Goal: Task Accomplishment & Management: Manage account settings

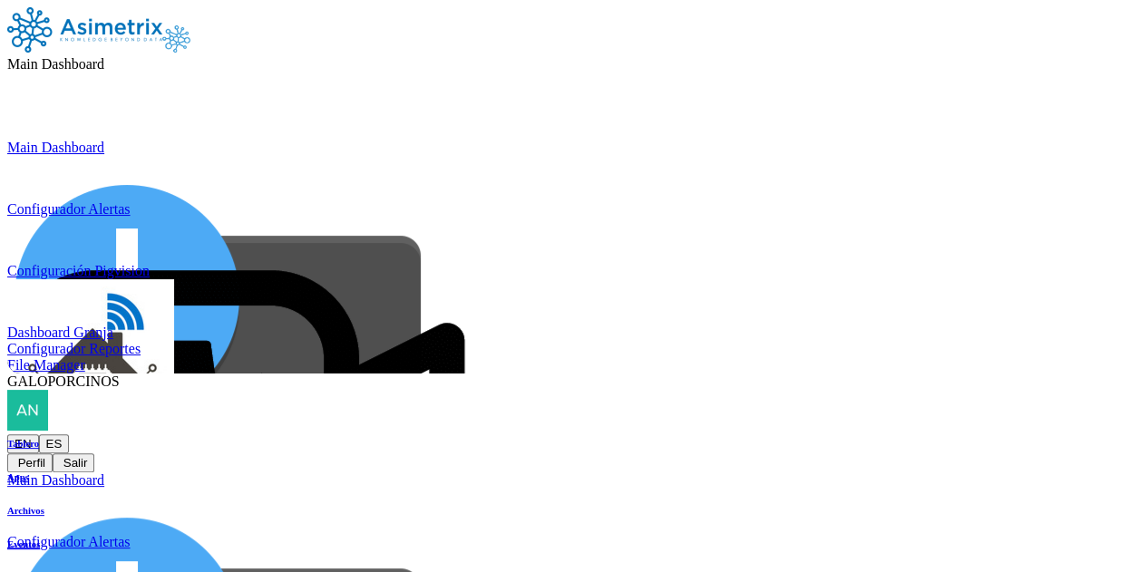
click at [7, 434] on icon at bounding box center [7, 434] width 0 height 0
click at [94, 453] on button "Salir" at bounding box center [74, 462] width 42 height 19
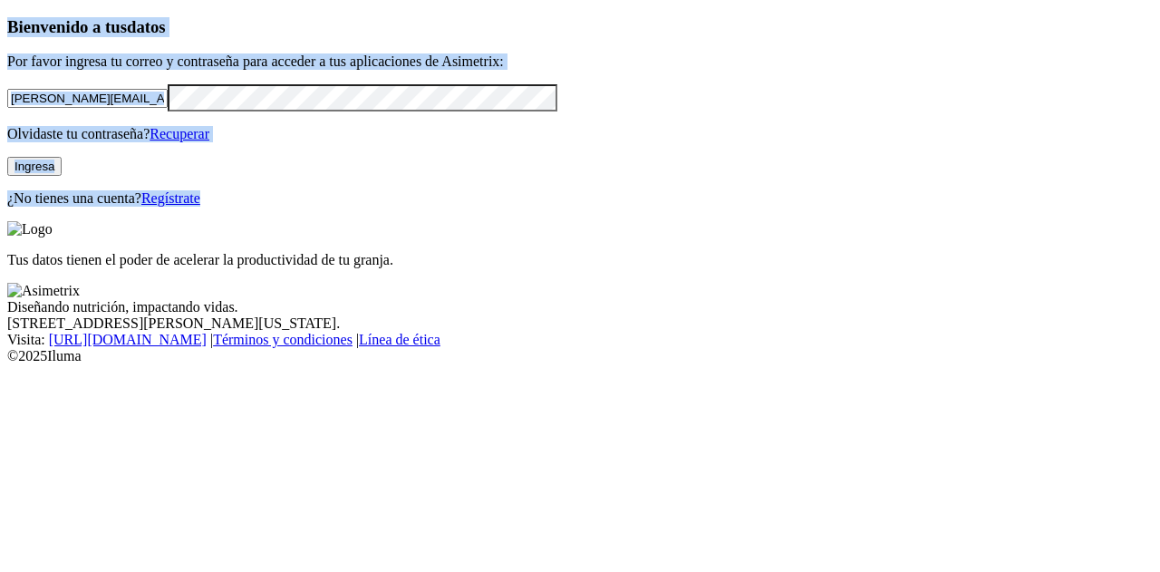
click at [185, 207] on div "Bienvenido a tus datos Por favor ingresa tu correo y contraseña para acceder a …" at bounding box center [580, 111] width 1146 height 189
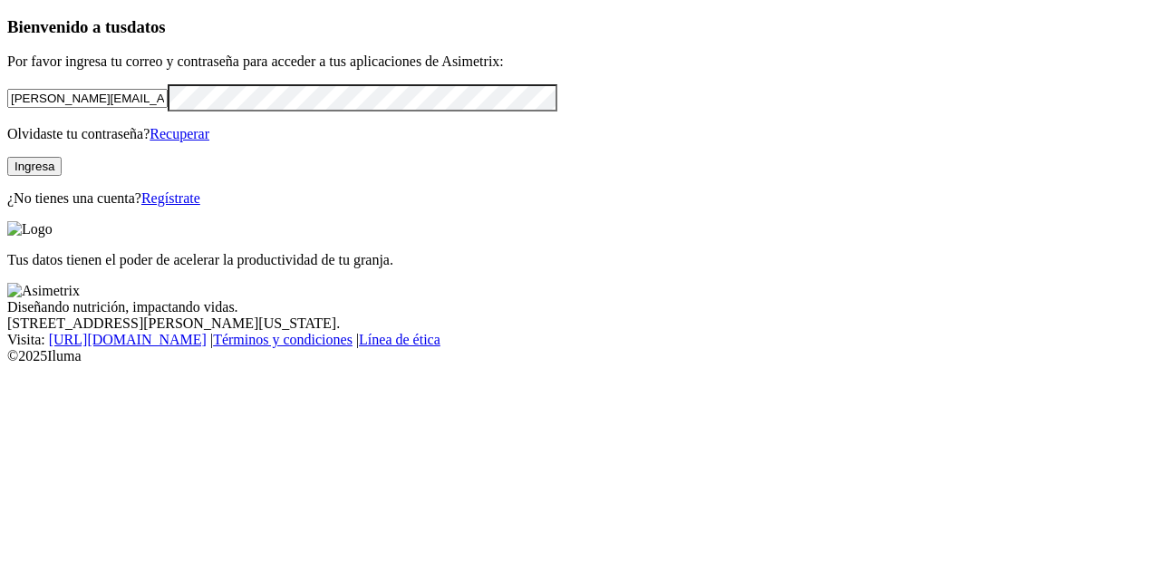
click at [168, 108] on input "[PERSON_NAME][EMAIL_ADDRESS][PERSON_NAME][DOMAIN_NAME]" at bounding box center [87, 98] width 160 height 19
paste input "[EMAIL_ADDRESS][DOMAIN_NAME]"
type input "[EMAIL_ADDRESS][DOMAIN_NAME]"
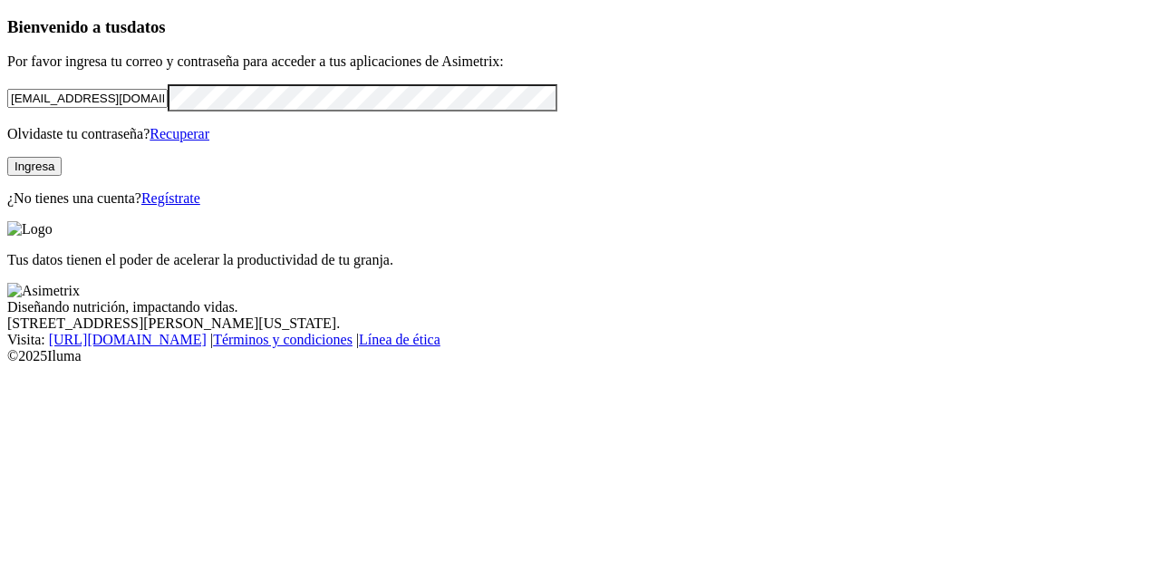
click at [200, 206] on link "Regístrate" at bounding box center [170, 197] width 59 height 15
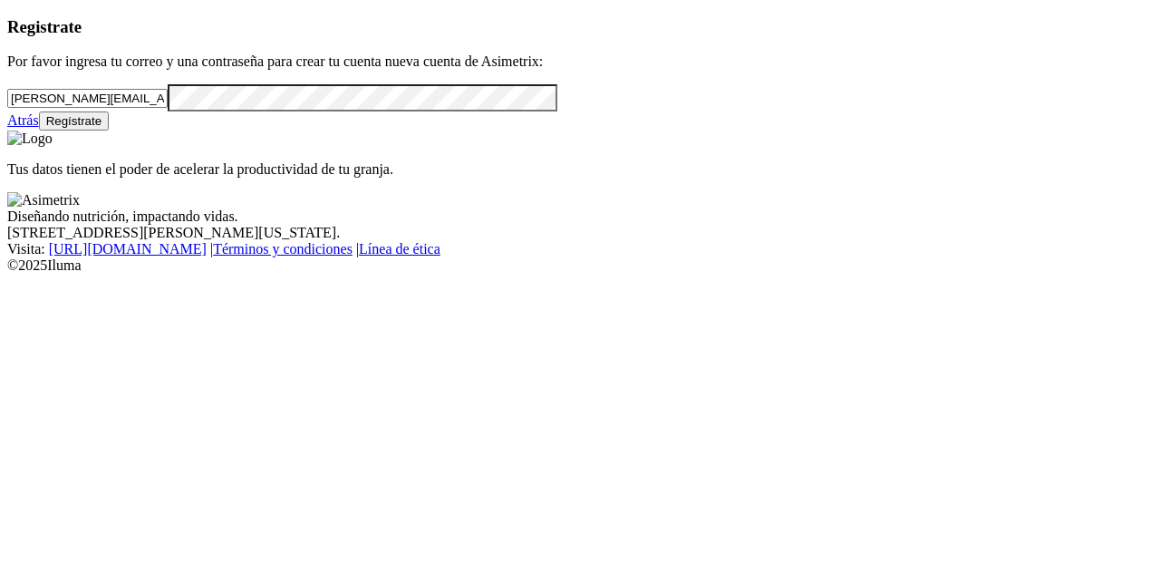
click at [168, 108] on input "[PERSON_NAME][EMAIL_ADDRESS][PERSON_NAME][DOMAIN_NAME]" at bounding box center [87, 98] width 160 height 19
paste input "[EMAIL_ADDRESS][DOMAIN_NAME]"
type input "[EMAIL_ADDRESS][DOMAIN_NAME]"
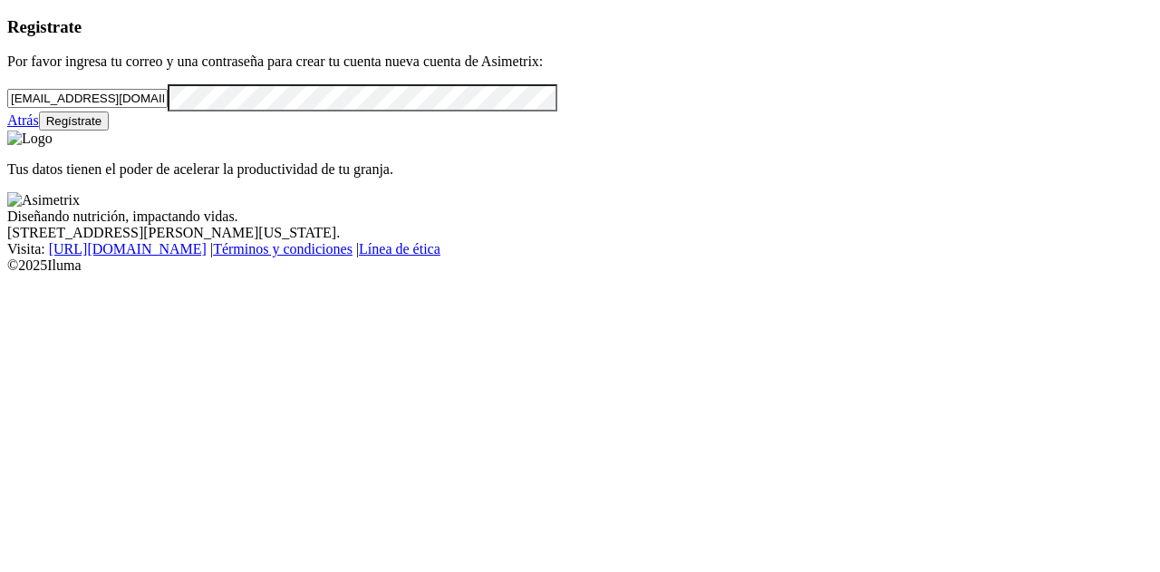
click at [110, 131] on button "Regístrate" at bounding box center [74, 120] width 71 height 19
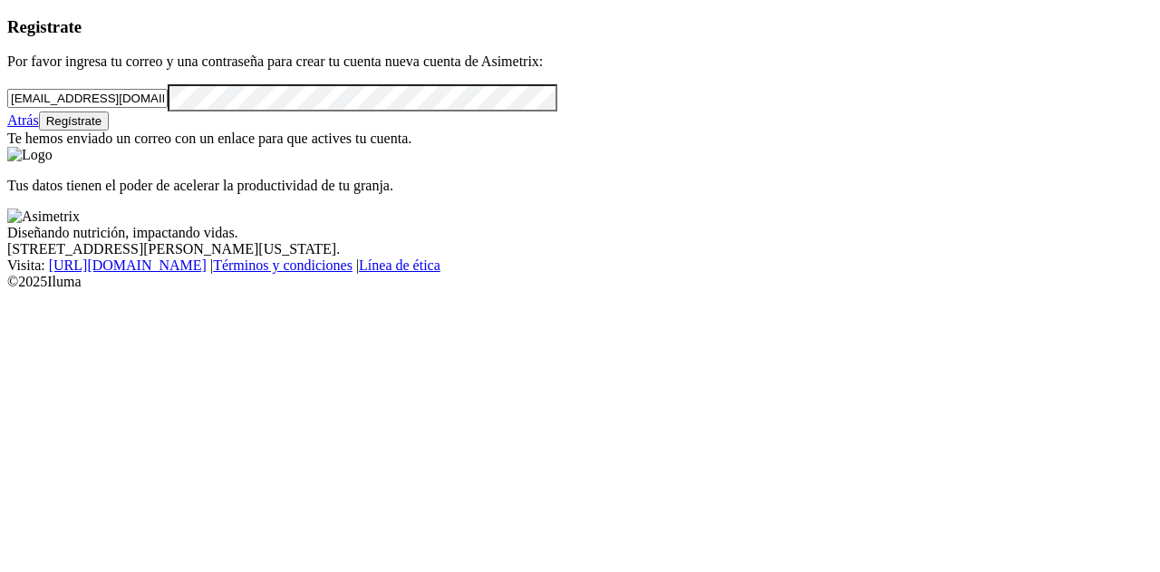
click at [39, 128] on link "Atrás" at bounding box center [23, 119] width 32 height 15
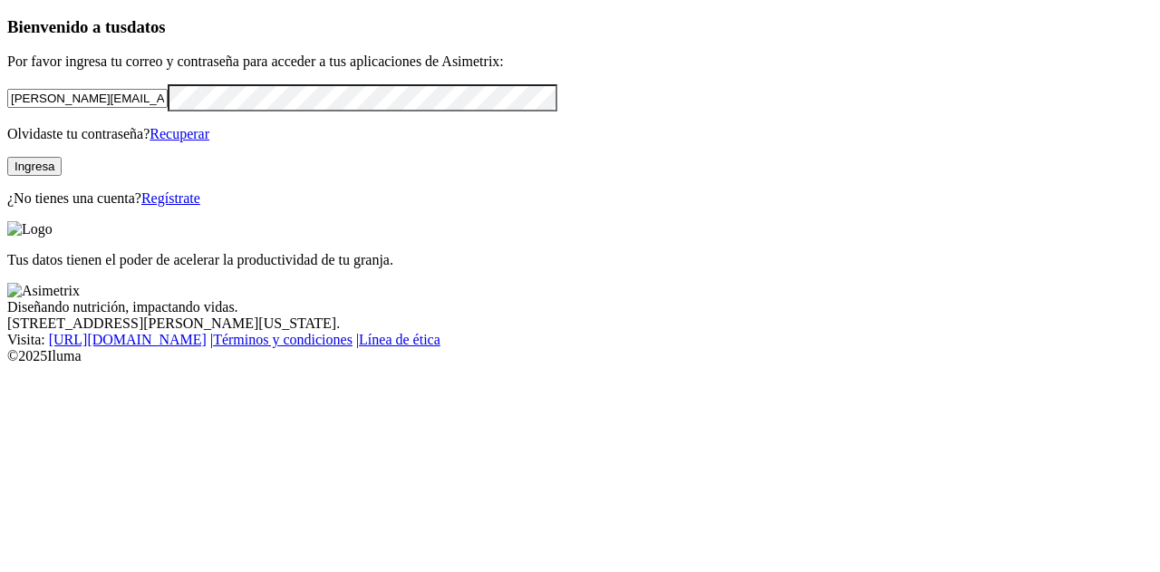
click at [138, 108] on input "[PERSON_NAME][EMAIL_ADDRESS][PERSON_NAME][DOMAIN_NAME]" at bounding box center [87, 98] width 160 height 19
paste input "Songalsa123"
click at [83, 111] on form "Songalsa123" at bounding box center [580, 97] width 1146 height 26
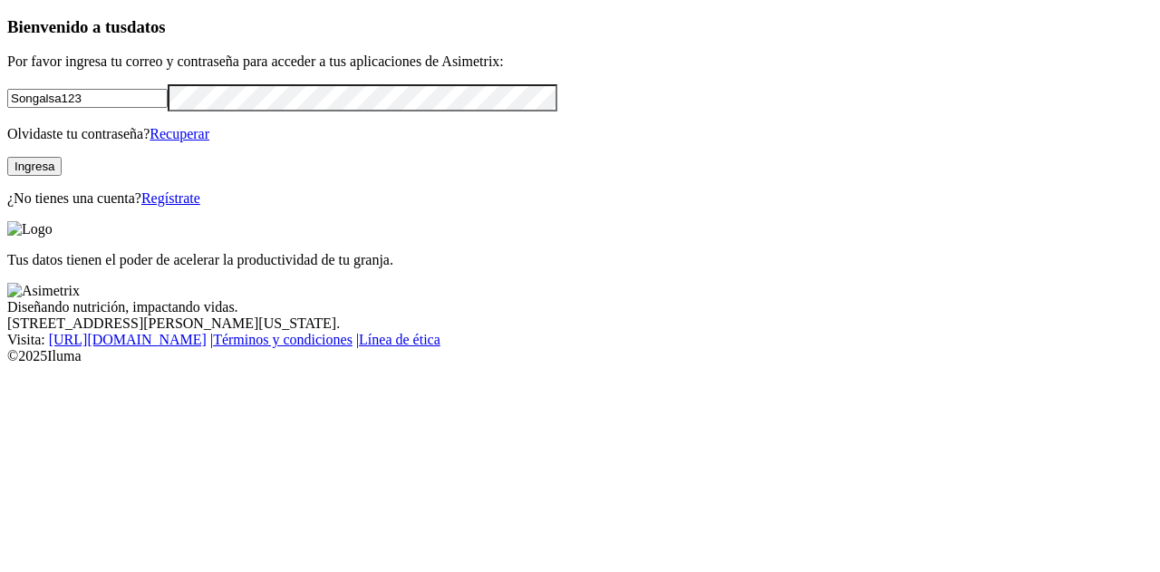
click at [82, 108] on input "Songalsa123" at bounding box center [87, 98] width 160 height 19
paste input "[EMAIL_ADDRESS][DOMAIN_NAME]"
type input "[EMAIL_ADDRESS][DOMAIN_NAME]"
click at [62, 176] on button "Ingresa" at bounding box center [34, 166] width 54 height 19
